Goal: Task Accomplishment & Management: Manage account settings

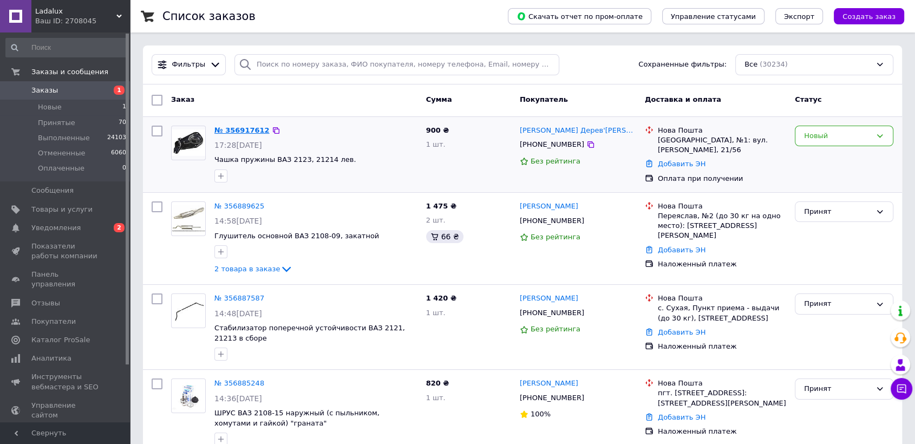
click at [236, 128] on link "№ 356917612" at bounding box center [241, 130] width 55 height 8
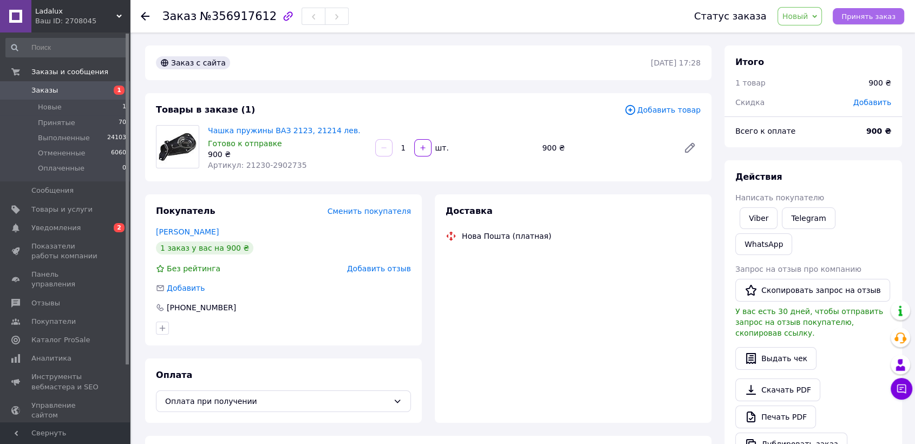
click at [869, 14] on span "Принять заказ" at bounding box center [869, 16] width 54 height 8
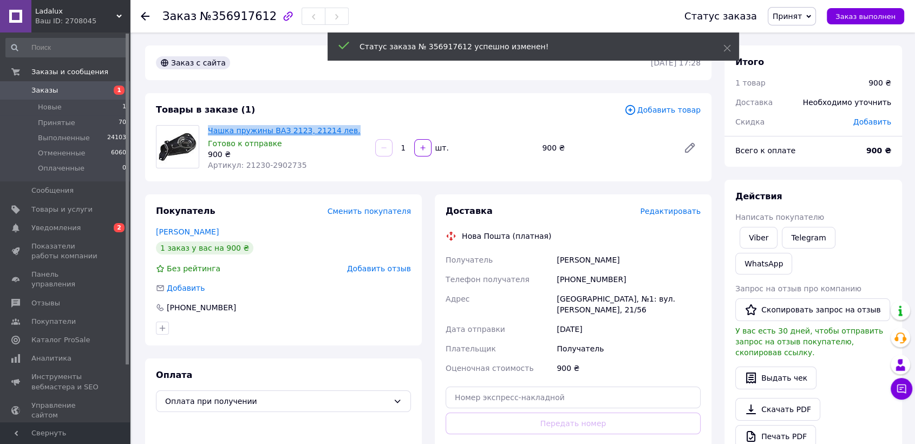
drag, startPoint x: 349, startPoint y: 132, endPoint x: 209, endPoint y: 134, distance: 140.8
click at [209, 134] on span "Чашка пружины ВАЗ 2123, 21214 лев." at bounding box center [287, 130] width 159 height 11
copy link "Чашка пружины ВАЗ 2123, 21214 лев."
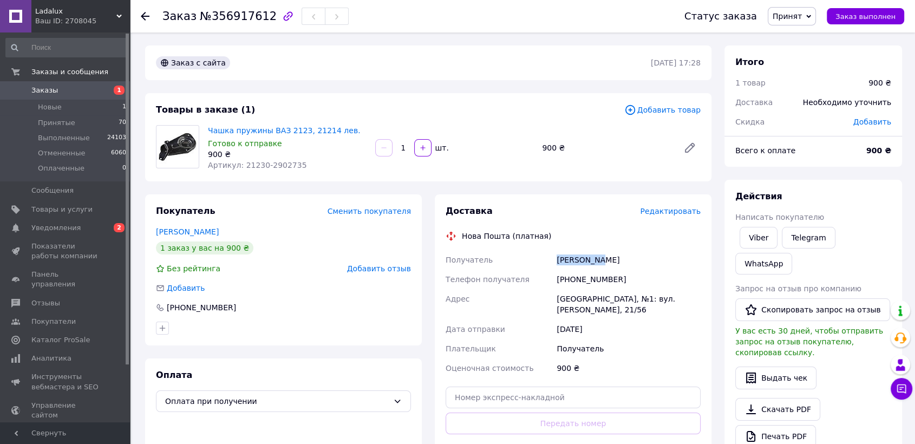
drag, startPoint x: 596, startPoint y: 261, endPoint x: 555, endPoint y: 259, distance: 40.7
click at [555, 259] on div "[PERSON_NAME]" at bounding box center [629, 259] width 148 height 19
copy div "Дерев'янко"
